Goal: Information Seeking & Learning: Check status

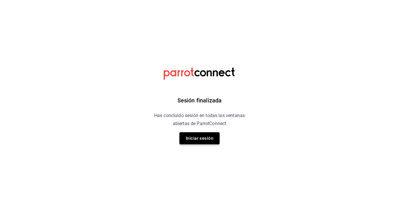
click at [202, 139] on button "Iniciar sesión" at bounding box center [199, 138] width 40 height 12
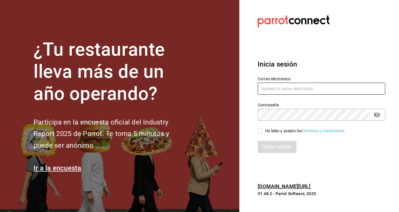
click at [277, 89] on input "text" at bounding box center [322, 89] width 128 height 12
type input "ferkyd@gmail.com"
click at [260, 132] on input "He leído y acepto los Términos y condiciones." at bounding box center [260, 130] width 5 height 5
checkbox input "true"
click at [270, 145] on button "Iniciar sesión" at bounding box center [277, 147] width 39 height 12
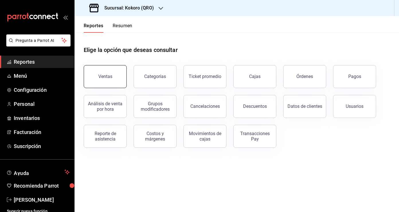
click at [118, 81] on button "Ventas" at bounding box center [105, 76] width 43 height 23
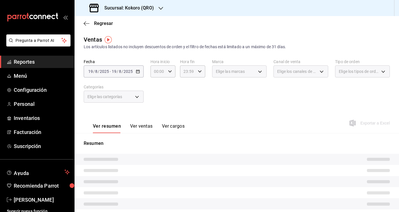
click at [157, 11] on div "Sucursal: Kokoro (QRO)" at bounding box center [122, 8] width 86 height 16
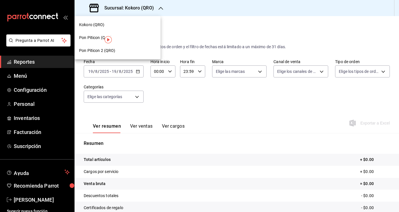
click at [136, 37] on div "Pon Piticon (QRO)" at bounding box center [117, 38] width 77 height 6
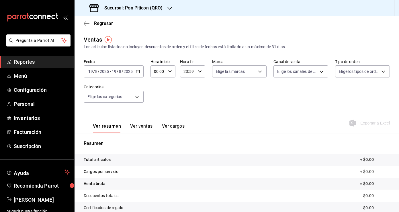
click at [137, 71] on icon "button" at bounding box center [138, 71] width 4 height 4
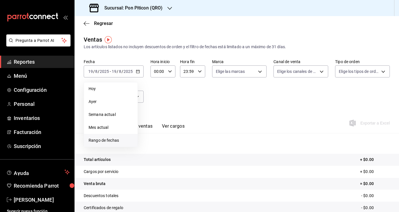
click at [118, 137] on span "Rango de fechas" at bounding box center [111, 140] width 44 height 6
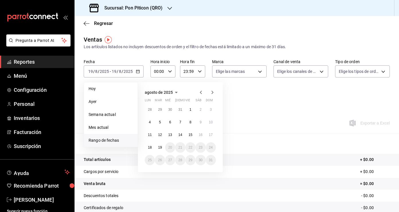
click at [201, 93] on icon "button" at bounding box center [201, 92] width 2 height 3
click at [183, 109] on button "1" at bounding box center [180, 109] width 10 height 10
click at [201, 160] on abbr "31" at bounding box center [201, 160] width 4 height 4
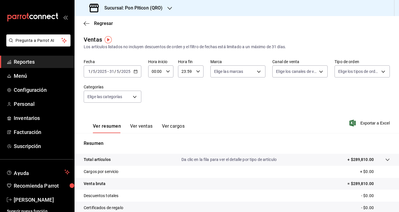
scroll to position [55, 0]
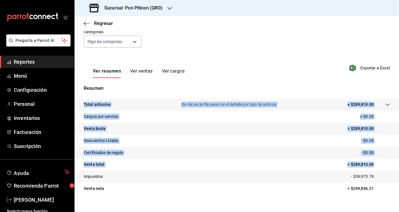
drag, startPoint x: 82, startPoint y: 103, endPoint x: 378, endPoint y: 167, distance: 302.7
click at [378, 167] on tbody "Total artículos Da clic en la fila para ver el detalle por tipo de artículo + $…" at bounding box center [237, 147] width 325 height 96
copy tbody "Total artículos Da clic en la fila para ver el detalle por tipo de artículo + $…"
click at [373, 67] on span "Exportar a Excel" at bounding box center [370, 68] width 39 height 7
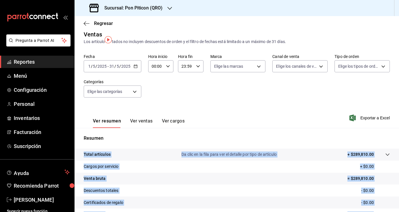
scroll to position [0, 0]
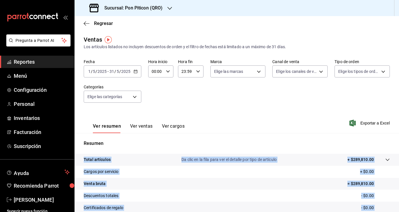
click at [137, 69] on icon "button" at bounding box center [136, 71] width 4 height 4
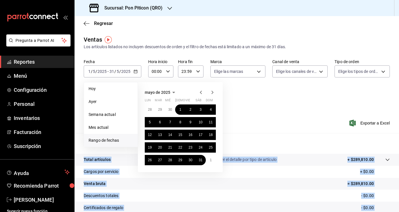
click at [213, 92] on icon "button" at bounding box center [213, 92] width 2 height 3
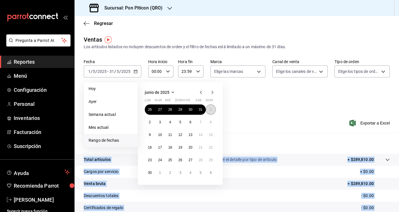
click at [211, 110] on abbr "1" at bounding box center [211, 110] width 2 height 4
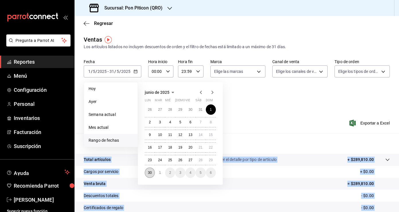
click at [151, 172] on abbr "30" at bounding box center [150, 173] width 4 height 4
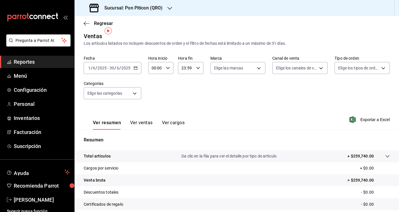
scroll to position [14, 0]
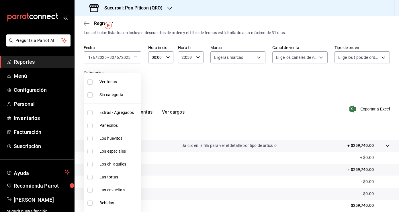
click at [136, 80] on body "Pregunta a Parrot AI Reportes Menú Configuración Personal Inventarios Facturaci…" at bounding box center [199, 106] width 399 height 212
click at [185, 95] on div at bounding box center [199, 106] width 399 height 212
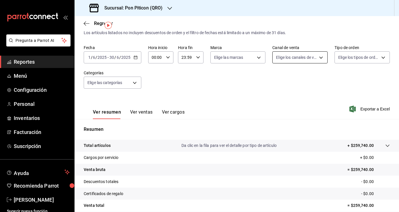
click at [308, 57] on body "Pregunta a Parrot AI Reportes Menú Configuración Personal Inventarios Facturaci…" at bounding box center [199, 106] width 399 height 212
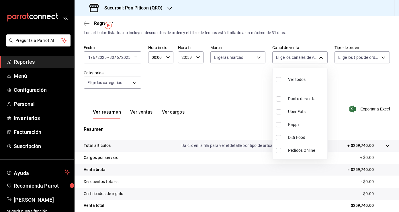
click at [239, 81] on div at bounding box center [199, 106] width 399 height 212
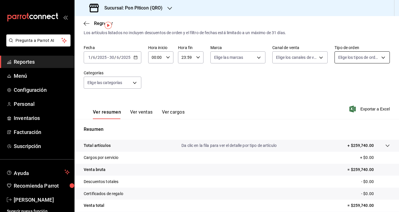
click at [362, 57] on body "Pregunta a Parrot AI Reportes Menú Configuración Personal Inventarios Facturaci…" at bounding box center [199, 106] width 399 height 212
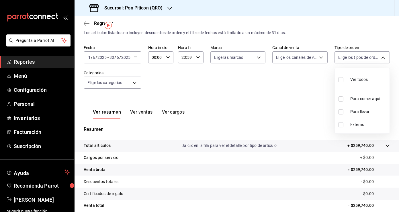
click at [300, 92] on div at bounding box center [199, 106] width 399 height 212
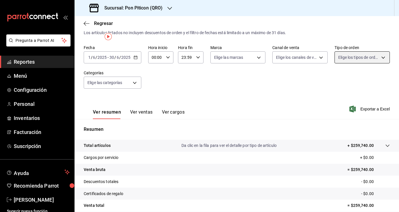
scroll to position [0, 0]
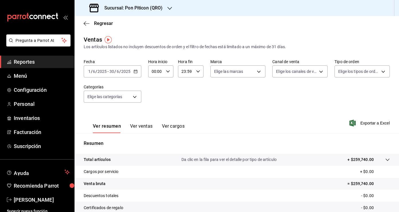
click at [85, 27] on div "Regresar" at bounding box center [237, 23] width 325 height 15
click at [86, 22] on icon "button" at bounding box center [87, 23] width 6 height 5
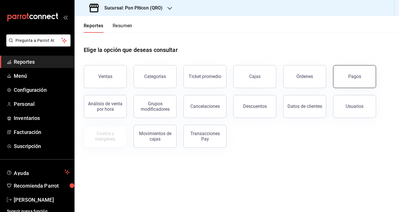
click at [354, 73] on button "Pagos" at bounding box center [354, 76] width 43 height 23
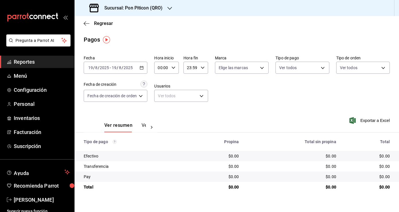
click at [141, 67] on icon "button" at bounding box center [142, 68] width 4 height 4
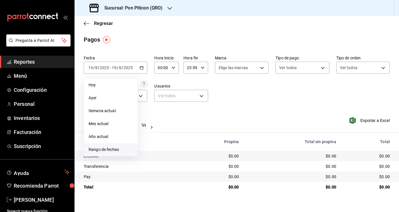
click at [122, 147] on span "Rango de fechas" at bounding box center [111, 150] width 44 height 6
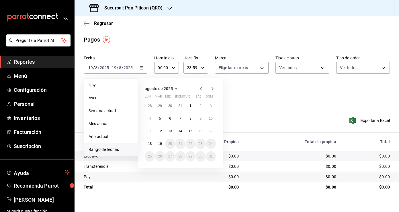
click at [197, 89] on div "agosto de 2025" at bounding box center [180, 88] width 71 height 7
click at [201, 89] on icon "button" at bounding box center [201, 88] width 2 height 3
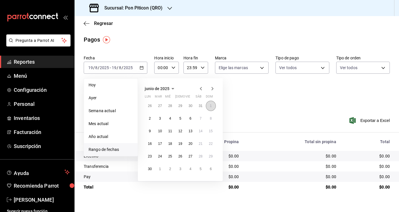
click at [210, 108] on button "1" at bounding box center [211, 106] width 10 height 10
click at [151, 169] on abbr "30" at bounding box center [150, 169] width 4 height 4
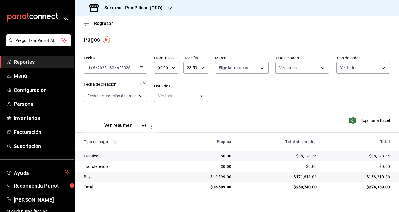
click at [378, 175] on div "$188,210.66" at bounding box center [358, 177] width 64 height 6
copy div "188,210.66"
click at [88, 23] on icon "button" at bounding box center [87, 23] width 6 height 5
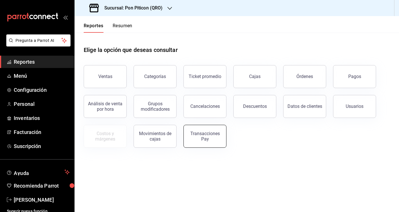
click at [205, 134] on div "Transacciones Pay" at bounding box center [205, 136] width 36 height 11
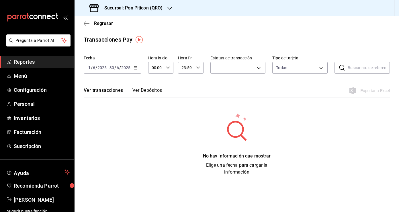
click at [136, 68] on icon "button" at bounding box center [136, 68] width 4 height 4
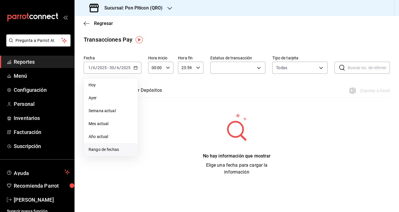
click at [111, 148] on span "Rango de fechas" at bounding box center [111, 150] width 44 height 6
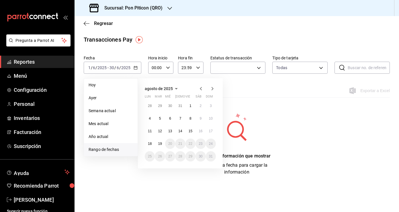
click at [199, 87] on icon "button" at bounding box center [201, 88] width 7 height 7
click at [210, 105] on abbr "1" at bounding box center [211, 106] width 2 height 4
click at [152, 169] on abbr "30" at bounding box center [150, 169] width 4 height 4
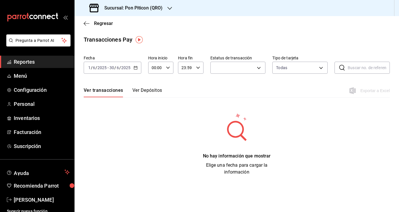
click at [148, 91] on button "Ver Depósitos" at bounding box center [147, 92] width 30 height 10
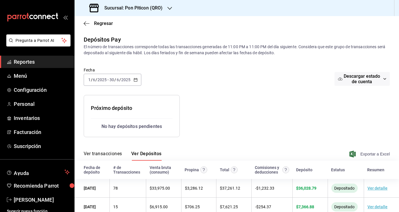
click at [373, 153] on span "Exportar a Excel" at bounding box center [370, 154] width 39 height 7
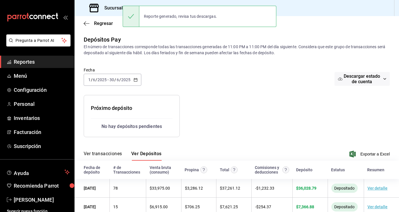
click at [370, 124] on div "Resumen de depósitos: [DATE] - [DATE] Venta bruta: $ 204,432.41 Comisiones (IVA…" at bounding box center [232, 111] width 315 height 51
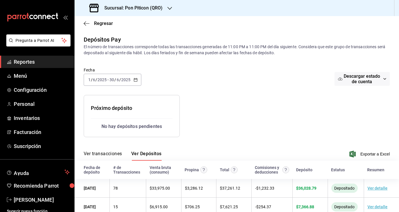
click at [83, 25] on div "Regresar" at bounding box center [237, 23] width 325 height 15
click at [87, 25] on icon "button" at bounding box center [87, 23] width 6 height 5
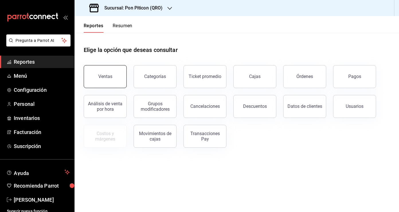
click at [104, 80] on button "Ventas" at bounding box center [105, 76] width 43 height 23
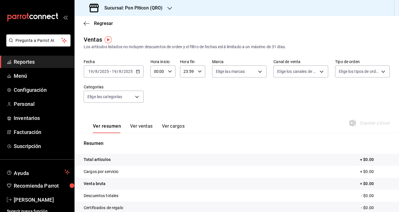
click at [137, 71] on icon "button" at bounding box center [138, 71] width 4 height 4
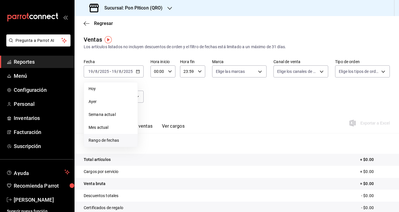
click at [114, 137] on span "Rango de fechas" at bounding box center [111, 140] width 44 height 6
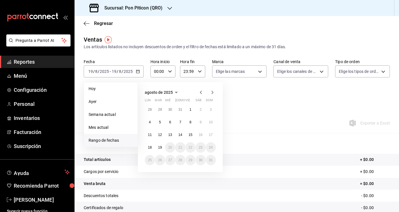
click at [202, 90] on icon "button" at bounding box center [201, 92] width 7 height 7
click at [212, 108] on button "1" at bounding box center [211, 109] width 10 height 10
click at [150, 171] on abbr "30" at bounding box center [150, 173] width 4 height 4
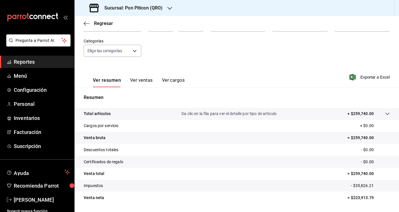
scroll to position [49, 0]
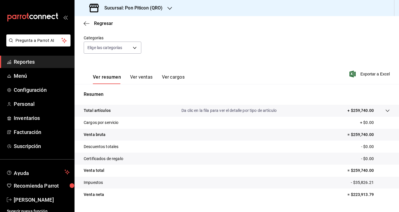
click at [380, 110] on div at bounding box center [382, 111] width 16 height 6
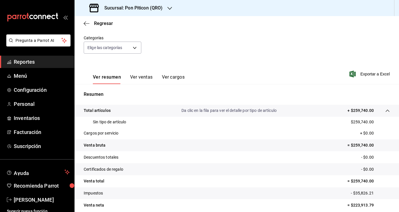
click at [377, 110] on div at bounding box center [382, 111] width 16 height 6
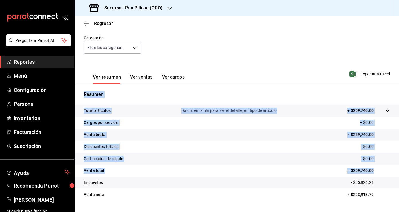
drag, startPoint x: 84, startPoint y: 94, endPoint x: 375, endPoint y: 170, distance: 300.9
click at [375, 170] on div "Resumen Total artículos Da clic en la fila para ver el detalle por tipo de artí…" at bounding box center [237, 149] width 325 height 116
copy div "Resumen Total artículos Da clic en la fila para ver el detalle por tipo de artí…"
click at [374, 73] on span "Exportar a Excel" at bounding box center [370, 74] width 39 height 7
click at [89, 24] on icon "button" at bounding box center [87, 23] width 6 height 5
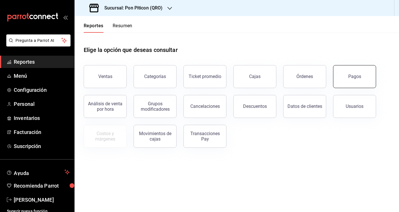
click at [356, 79] on button "Pagos" at bounding box center [354, 76] width 43 height 23
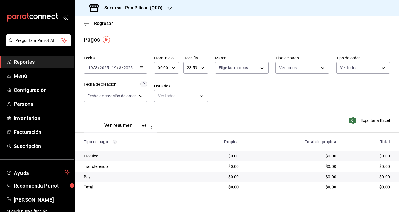
click at [142, 68] on icon "button" at bounding box center [142, 68] width 4 height 4
click at [141, 70] on div "[DATE] [DATE] - [DATE] [DATE]" at bounding box center [116, 68] width 64 height 12
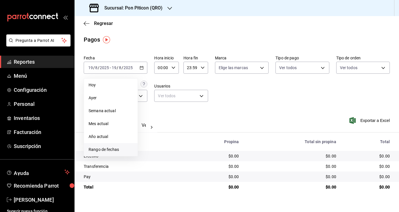
click at [117, 145] on li "Rango de fechas" at bounding box center [111, 149] width 54 height 13
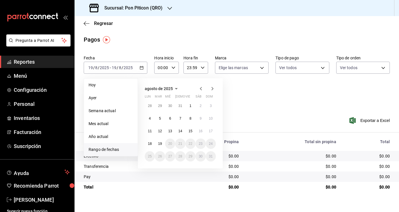
click at [172, 88] on span "agosto de 2025" at bounding box center [159, 88] width 28 height 5
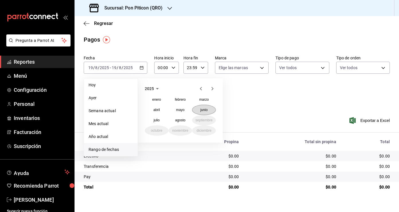
click at [200, 111] on button "junio" at bounding box center [204, 110] width 24 height 10
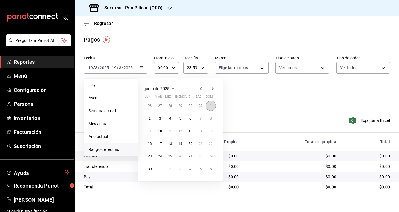
click at [209, 108] on button "1" at bounding box center [211, 106] width 10 height 10
click at [149, 170] on abbr "30" at bounding box center [150, 169] width 4 height 4
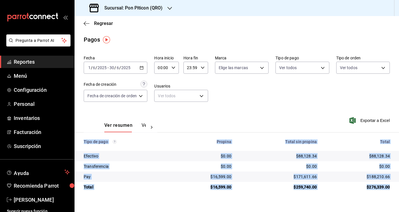
drag, startPoint x: 83, startPoint y: 140, endPoint x: 393, endPoint y: 186, distance: 313.3
click at [393, 186] on table "Tipo de pago Propina Total sin propina Total Efectivo $0.00 $88,128.34 $88,128.…" at bounding box center [237, 162] width 325 height 60
copy table "Tipo de pago Propina Total sin propina Total Efectivo $0.00 $88,128.34 $88,128.…"
click at [85, 24] on icon "button" at bounding box center [87, 23] width 6 height 5
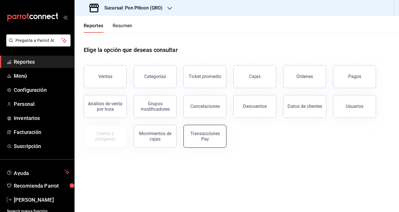
click at [206, 143] on button "Transacciones Pay" at bounding box center [205, 136] width 43 height 23
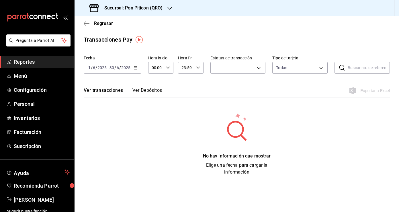
click at [152, 91] on button "Ver Depósitos" at bounding box center [147, 92] width 30 height 10
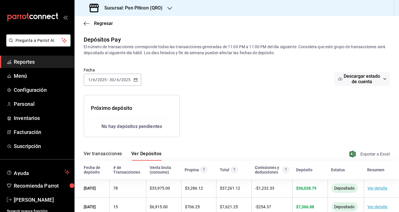
click at [375, 155] on span "Exportar a Excel" at bounding box center [370, 154] width 39 height 7
